Goal: Information Seeking & Learning: Learn about a topic

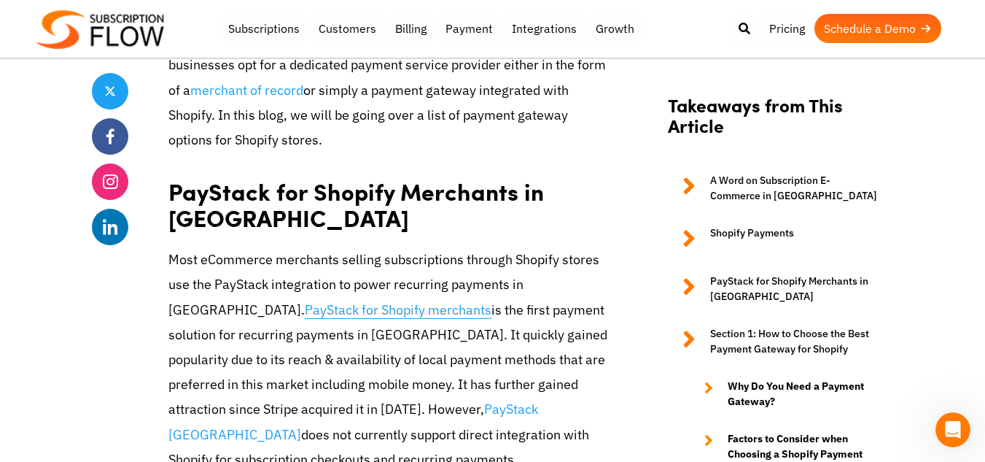
click at [305, 301] on link "PayStack for Shopify merchants" at bounding box center [398, 310] width 187 height 18
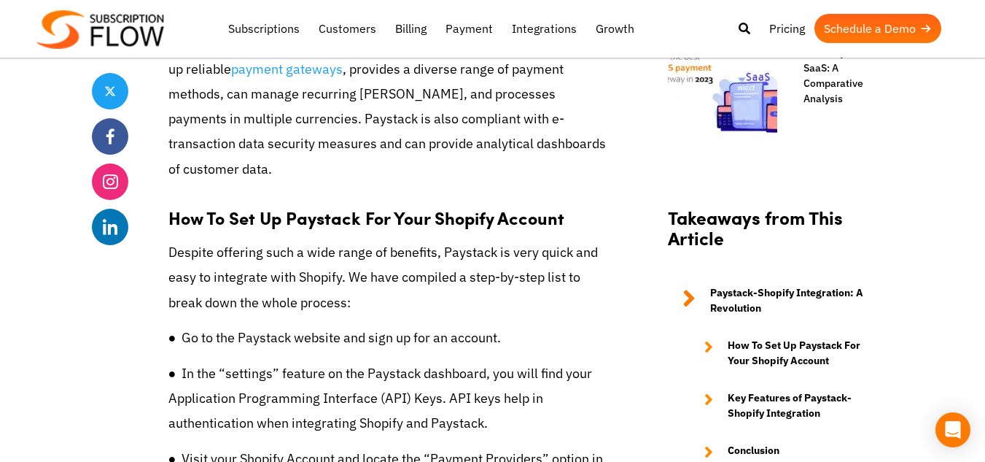
scroll to position [1322, 0]
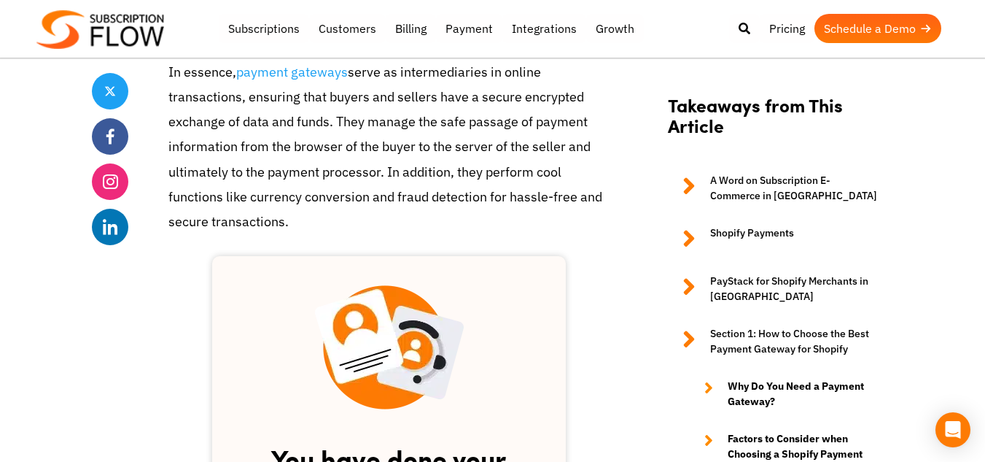
scroll to position [2531, 0]
